Goal: Communication & Community: Answer question/provide support

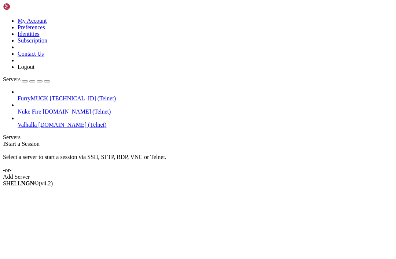
click at [313, 141] on div " Start a Session Select a server to start a session via SSH, SFTP, RDP, VNC or…" at bounding box center [198, 161] width 390 height 40
click at [76, 95] on span "[TECHNICAL_ID] (Telnet)" at bounding box center [83, 98] width 66 height 6
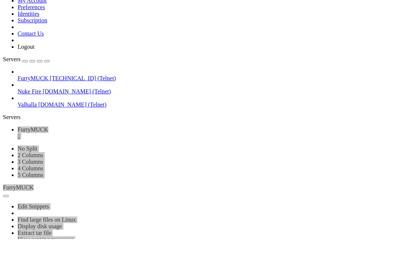
scroll to position [929, 0]
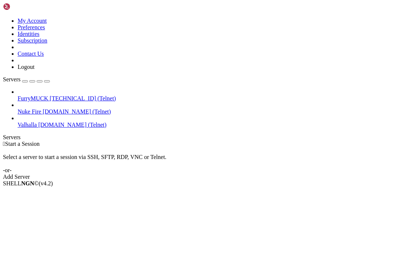
click at [48, 95] on span "FurryMUCK" at bounding box center [33, 98] width 31 height 6
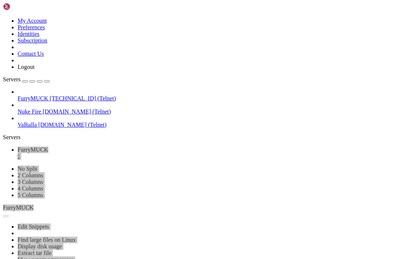
click at [139, 153] on div "" at bounding box center [206, 156] width 376 height 7
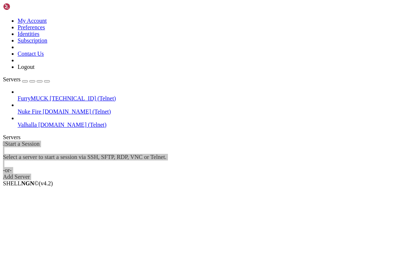
click at [48, 95] on span "FurryMUCK" at bounding box center [33, 98] width 31 height 6
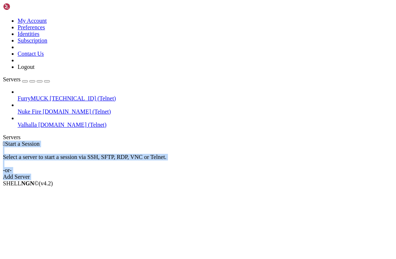
click at [48, 95] on span "FurryMUCK" at bounding box center [33, 98] width 31 height 6
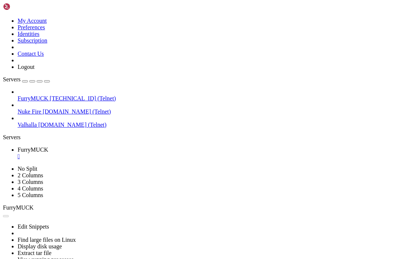
click at [137, 153] on div "" at bounding box center [206, 156] width 376 height 7
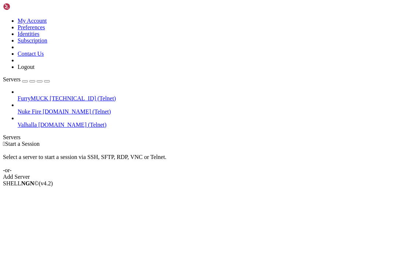
click at [41, 109] on span "Nuke Fire" at bounding box center [29, 112] width 23 height 6
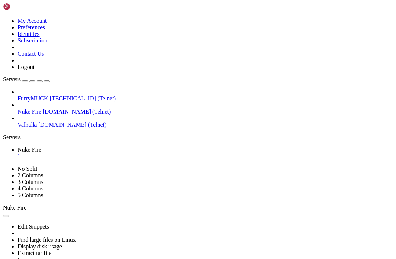
click at [131, 153] on div "" at bounding box center [206, 156] width 376 height 7
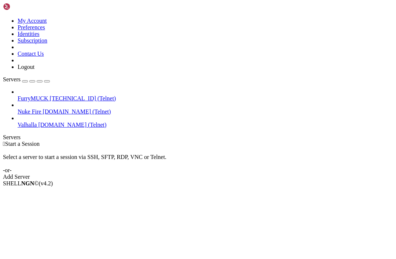
click at [50, 95] on span "[TECHNICAL_ID] (Telnet)" at bounding box center [83, 98] width 66 height 6
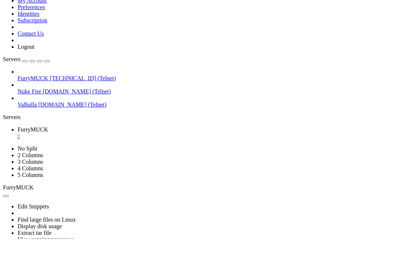
scroll to position [170, 0]
drag, startPoint x: 47, startPoint y: 449, endPoint x: 236, endPoint y: 451, distance: 188.6
copy x-row "the thing says to page you so i can get out of the guest room."
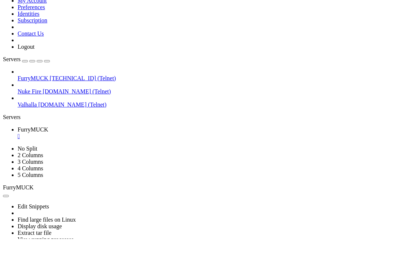
scroll to position [192, 0]
drag, startPoint x: 50, startPoint y: 444, endPoint x: 236, endPoint y: 442, distance: 186.4
copy x-row "the thing says to page you so i can get out of the guest room."
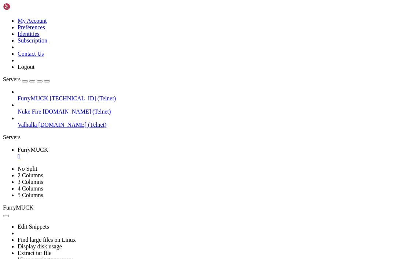
scroll to position [1422, 0]
drag, startPoint x: 128, startPoint y: 491, endPoint x: 128, endPoint y: 511, distance: 19.8
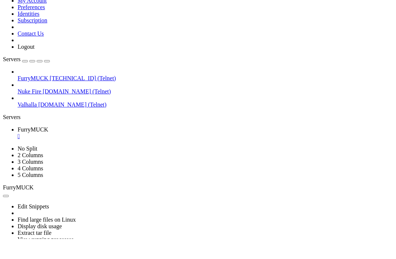
scroll to position [1371, 0]
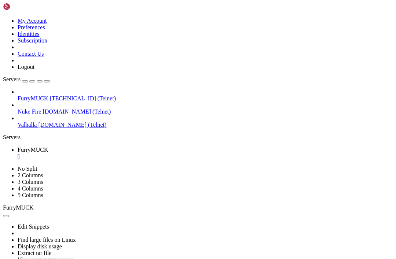
drag, startPoint x: 6, startPoint y: 310, endPoint x: 89, endPoint y: 312, distance: 82.6
drag, startPoint x: 7, startPoint y: 311, endPoint x: 91, endPoint y: 312, distance: 84.8
copy x-row "7.1 Getting a New Character"
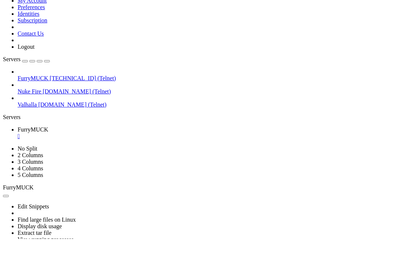
scroll to position [4645, 0]
drag, startPoint x: 33, startPoint y: 462, endPoint x: 89, endPoint y: 461, distance: 56.2
paste textarea "Montgolfier Brothers"
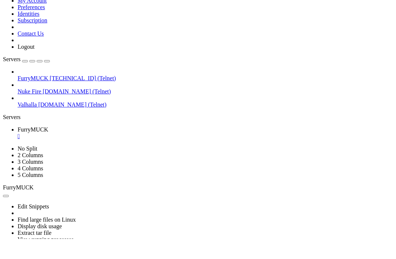
type textarea "Montgolfier Brothers"
paste textarea "Montgolfier Brothers"
type textarea "Montgolfier Brothers"
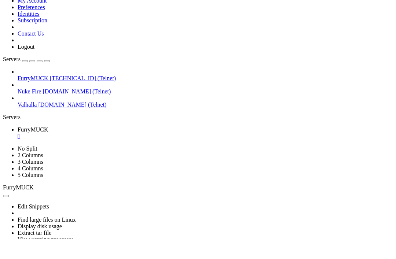
drag, startPoint x: 6, startPoint y: 461, endPoint x: 63, endPoint y: 461, distance: 57.3
paste textarea "Welcome to Swaziland"
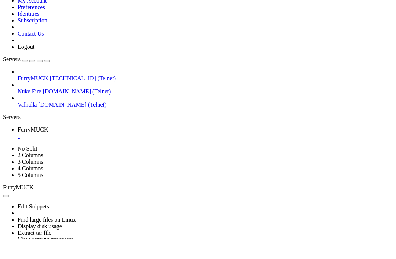
type textarea "Welcome to Swaziland"
drag, startPoint x: 7, startPoint y: 436, endPoint x: 63, endPoint y: 435, distance: 56.5
copy x-row "Welcome to Swaziland"
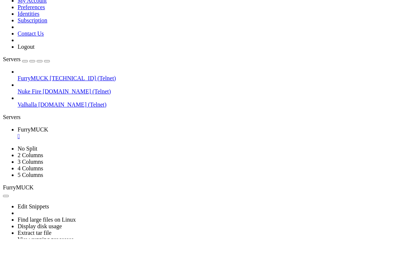
paste textarea "Welcome to Swaziland"
type textarea "Welcome to Swaziland"
paste textarea "Welcome to Swaziland"
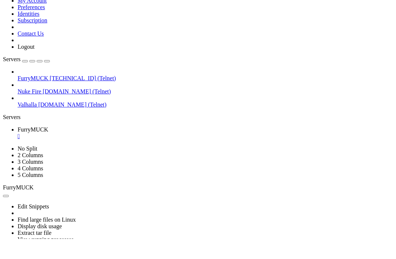
type textarea "Welcome to Swaziland"
paste textarea "Welcome to Swaziland"
type textarea "Welcome to Swaziland"
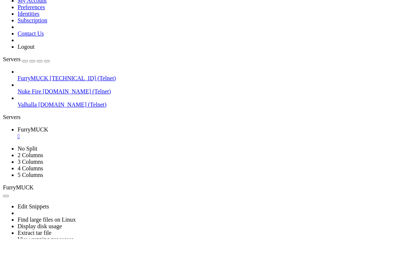
paste textarea "Welcome to Swaziland"
type textarea "Welcome to Swaziland"
paste textarea "Welcome to Swaziland"
type textarea "Welcome to Swaziland"
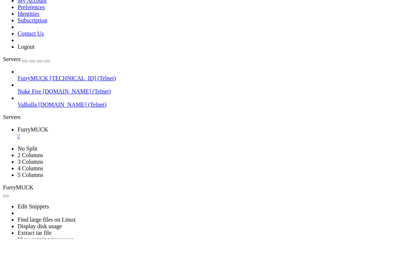
scroll to position [0, 0]
paste textarea "Welcome to Swaziland"
type textarea "Welcome to Swaziland"
paste textarea "Welcome to Swaziland"
type textarea "Welcome to Swaziland"
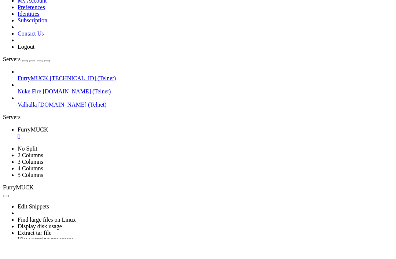
paste textarea "Welcome to Swaziland"
type textarea "Welcome to Swaziland"
paste textarea "Welcome to Swaziland"
type textarea "Welcome to Swaziland"
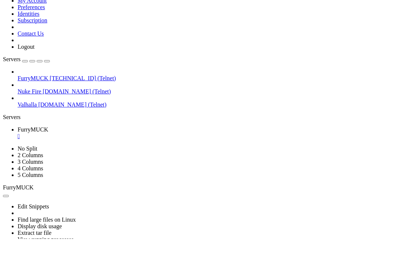
scroll to position [6300, 0]
click at [48, 109] on link "Nuke Fire tdome.nukefire.org (Telnet)" at bounding box center [206, 112] width 376 height 7
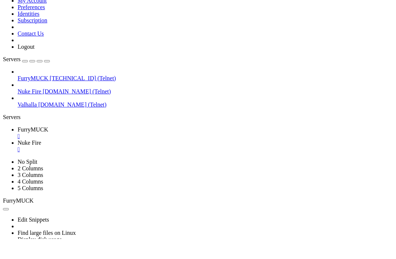
scroll to position [0, 0]
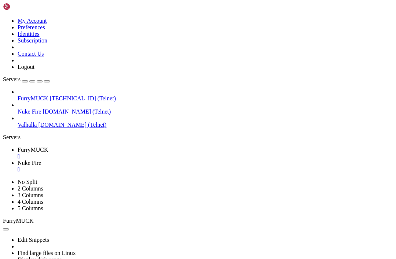
click at [139, 153] on div "" at bounding box center [206, 156] width 376 height 7
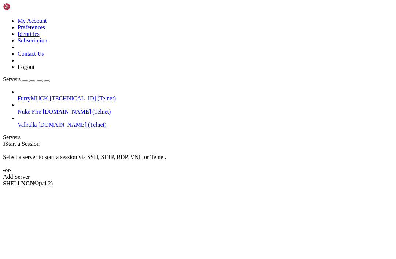
click at [37, 109] on span "Nuke Fire" at bounding box center [29, 112] width 23 height 6
